Goal: Transaction & Acquisition: Purchase product/service

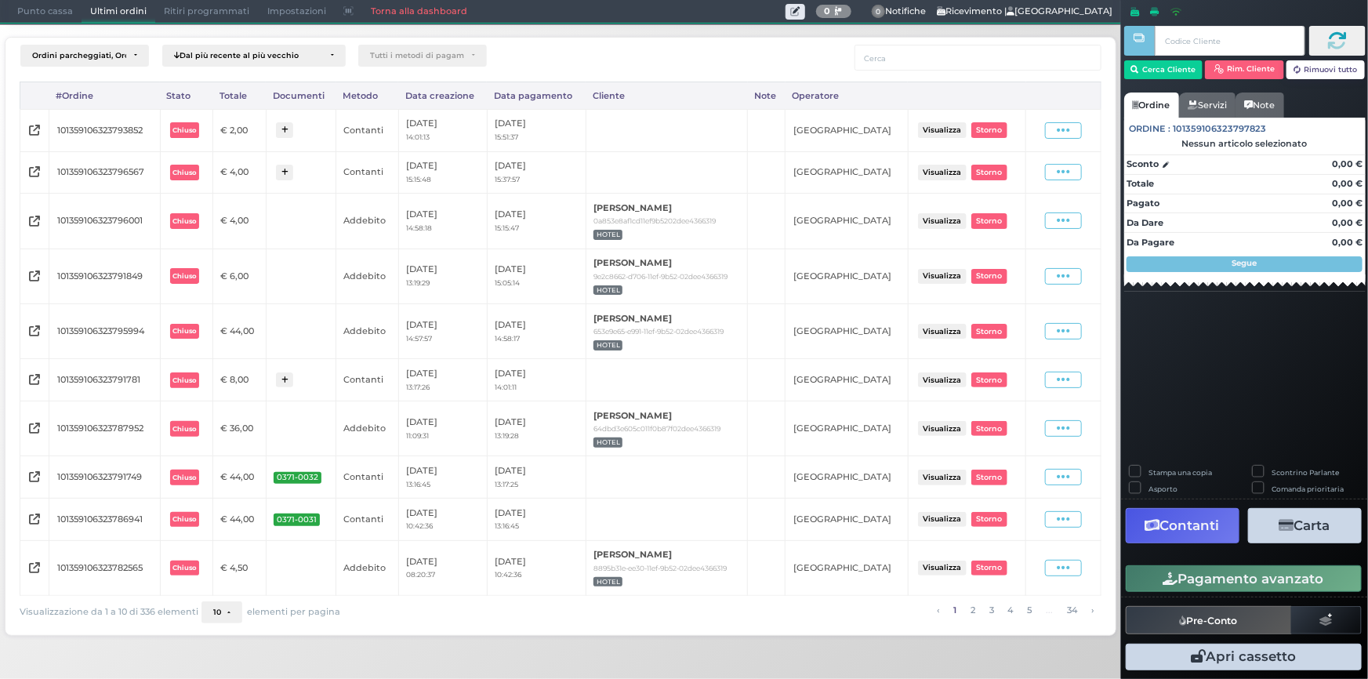
click at [54, 14] on span "Punto cassa" at bounding box center [45, 12] width 73 height 22
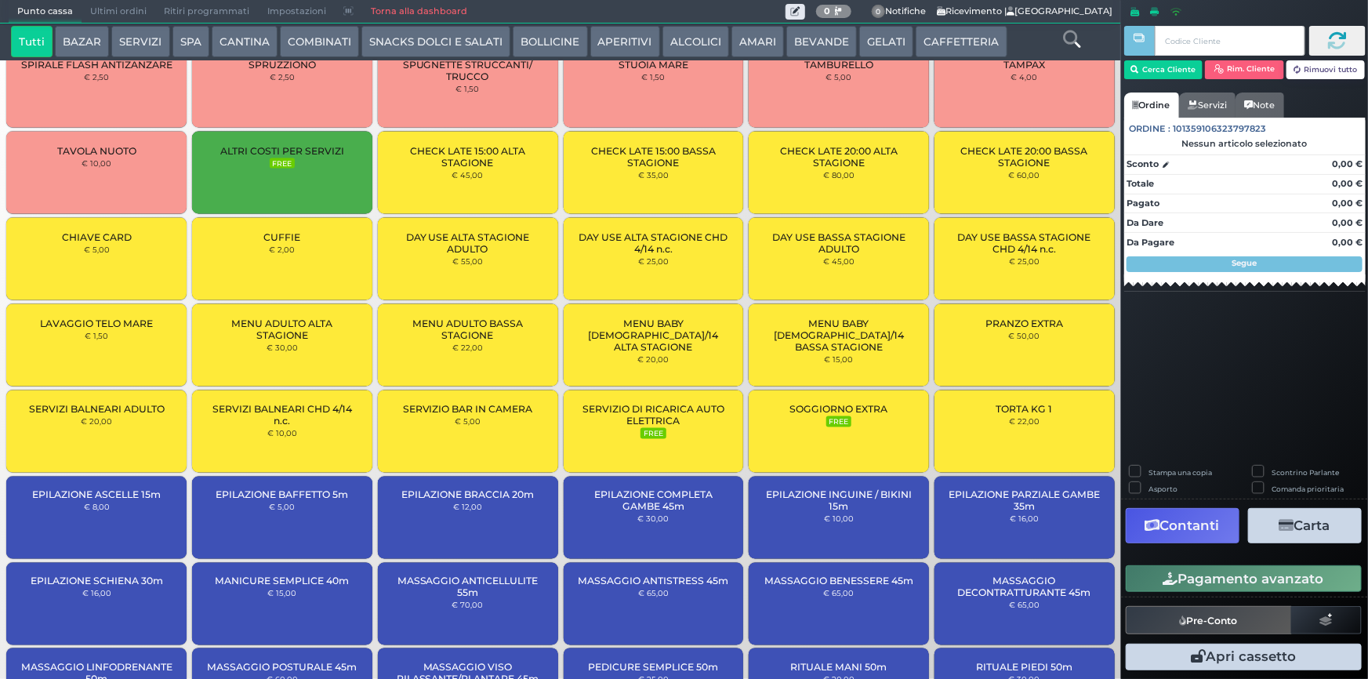
scroll to position [1629, 0]
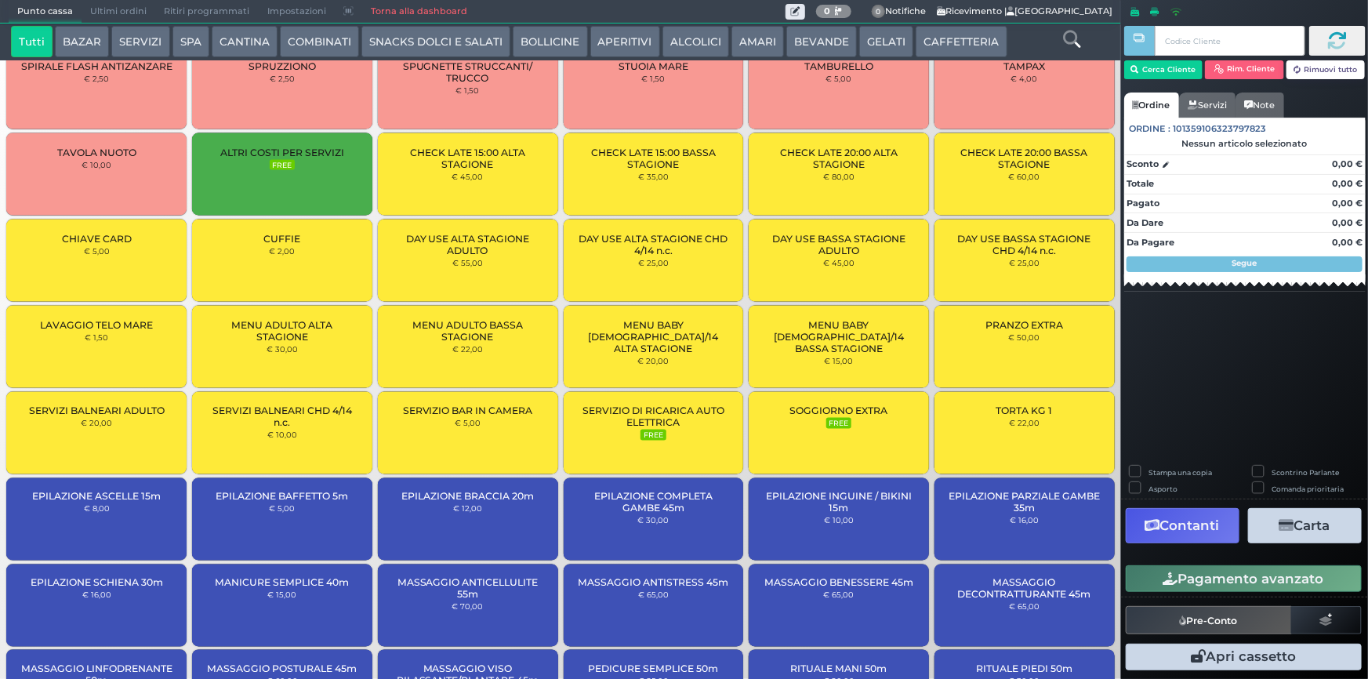
click at [333, 254] on div "CUFFIE € 2,00" at bounding box center [282, 261] width 180 height 82
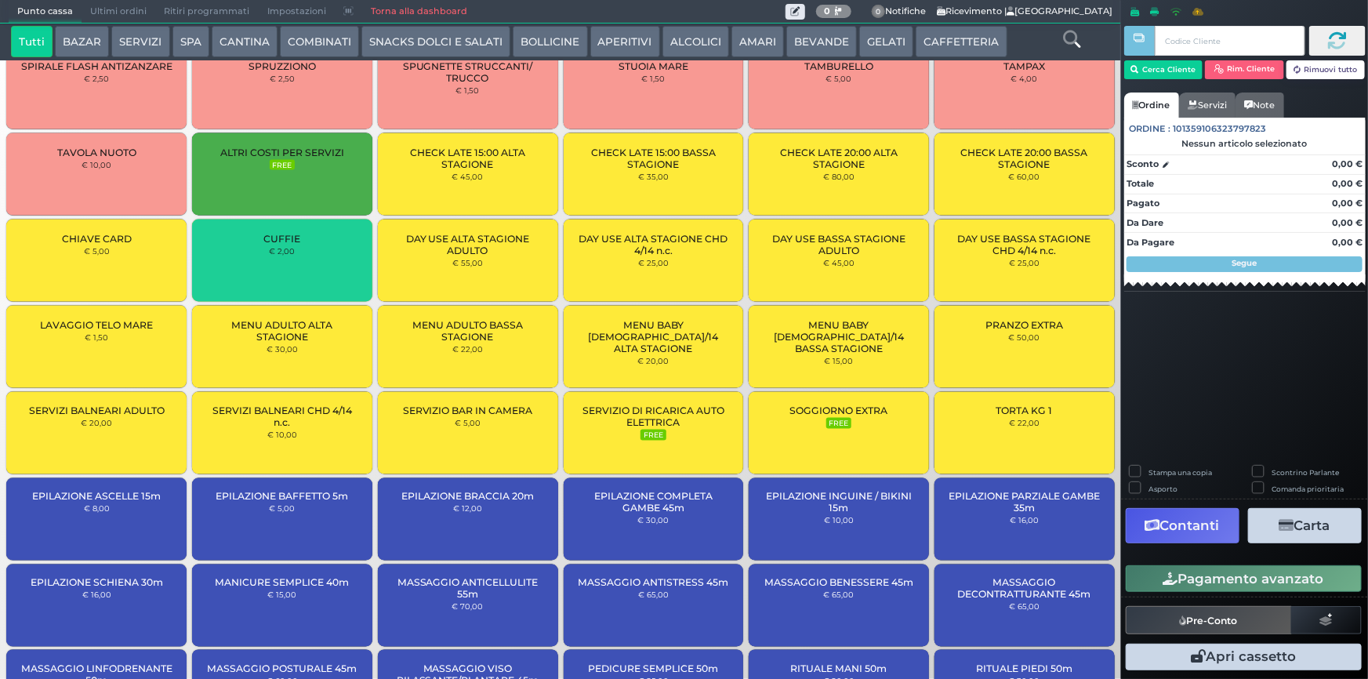
click at [341, 256] on div "CUFFIE € 2,00" at bounding box center [282, 261] width 180 height 82
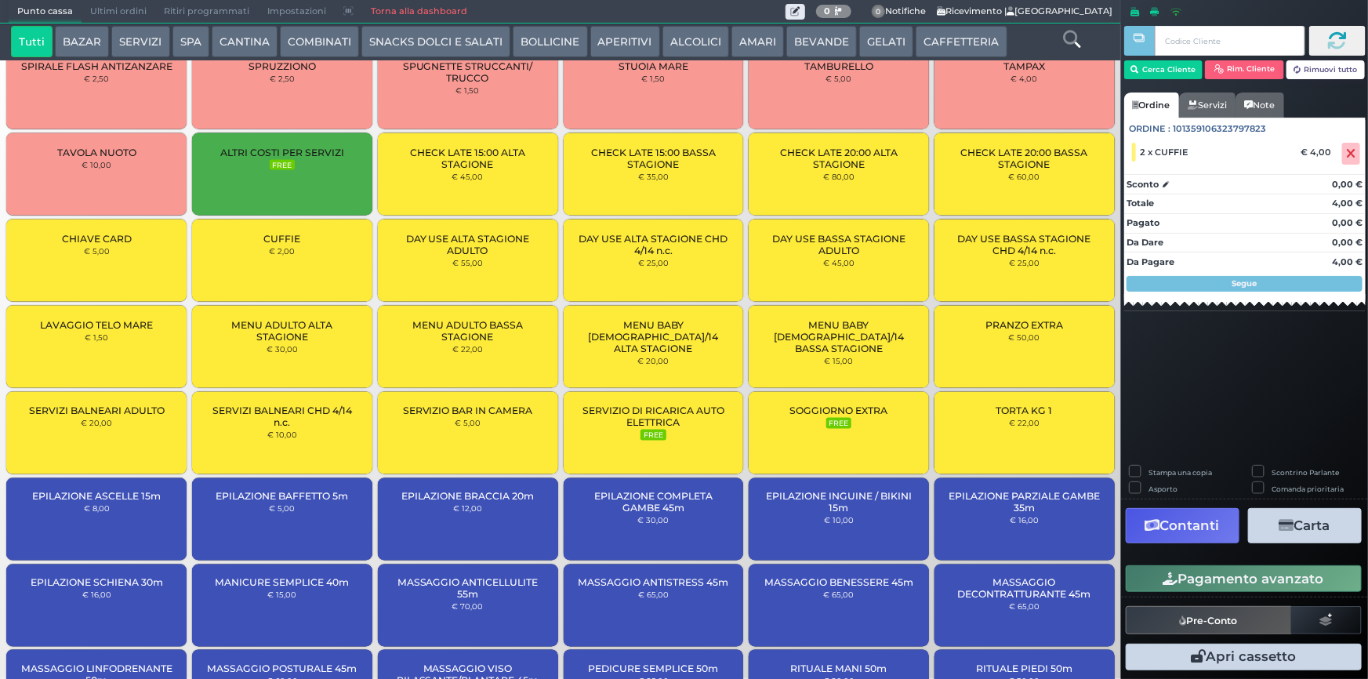
click at [1179, 577] on button "Pagamento avanzato" at bounding box center [1244, 578] width 236 height 27
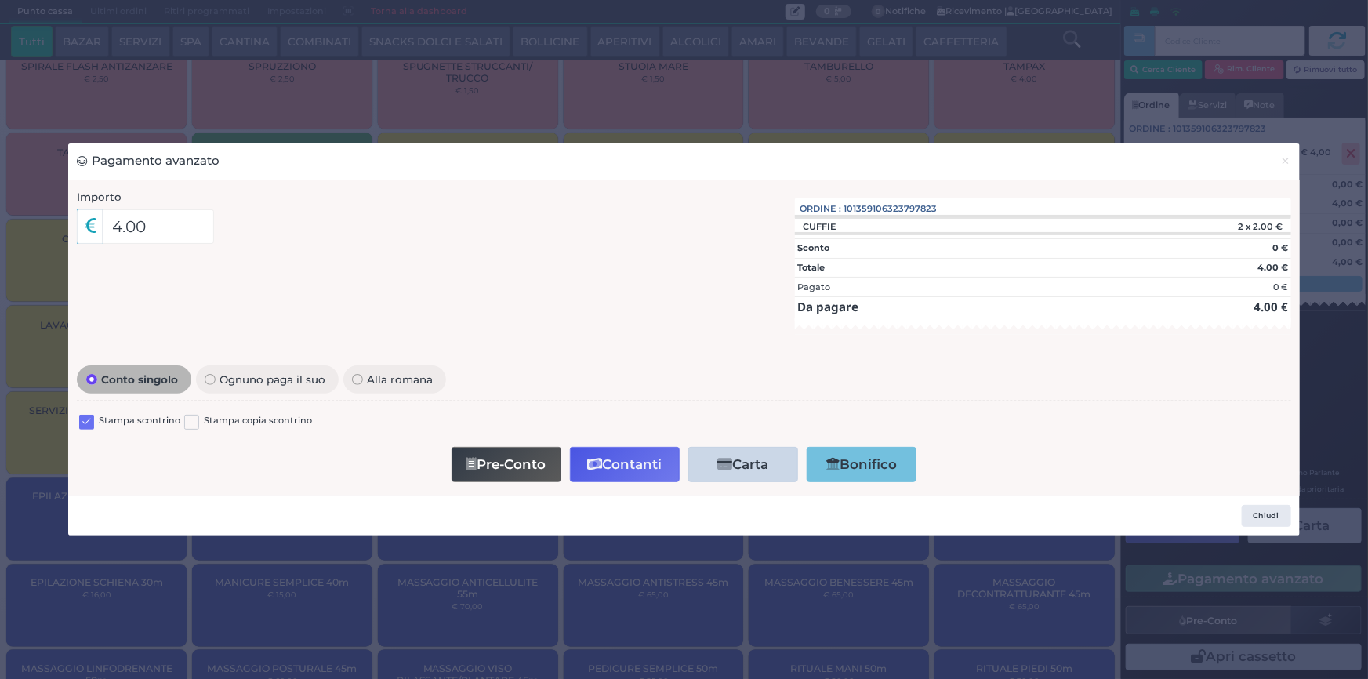
click at [88, 422] on label at bounding box center [86, 422] width 15 height 15
click at [0, 0] on input "checkbox" at bounding box center [0, 0] width 0 height 0
click at [615, 463] on button "Contanti" at bounding box center [625, 464] width 110 height 35
